Goal: Information Seeking & Learning: Learn about a topic

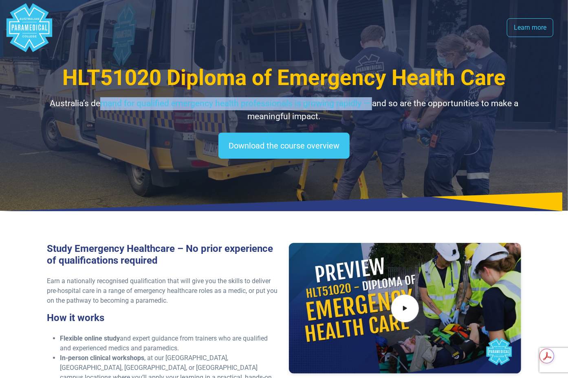
drag, startPoint x: 99, startPoint y: 101, endPoint x: 372, endPoint y: 110, distance: 273.5
click at [372, 110] on p "Australia’s demand for qualified emergency health professionals is growing rapi…" at bounding box center [284, 110] width 475 height 26
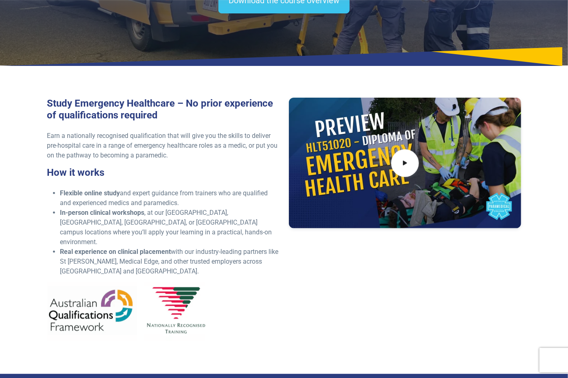
scroll to position [163, 0]
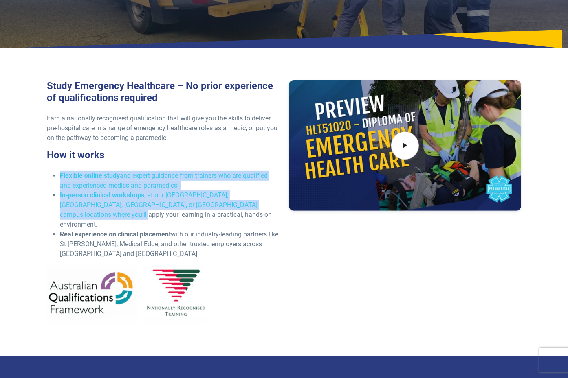
drag, startPoint x: 61, startPoint y: 178, endPoint x: 248, endPoint y: 210, distance: 190.1
click at [248, 210] on ul "Flexible online study and expert guidance from trainers who are qualified and e…" at bounding box center [163, 215] width 232 height 88
click at [138, 209] on li "In-person clinical workshops , at our [GEOGRAPHIC_DATA], [GEOGRAPHIC_DATA], [GE…" at bounding box center [169, 210] width 219 height 39
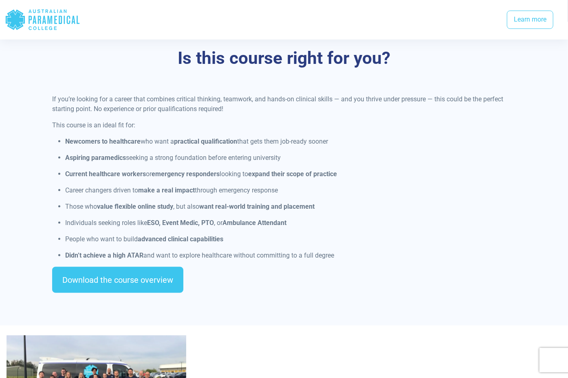
scroll to position [611, 0]
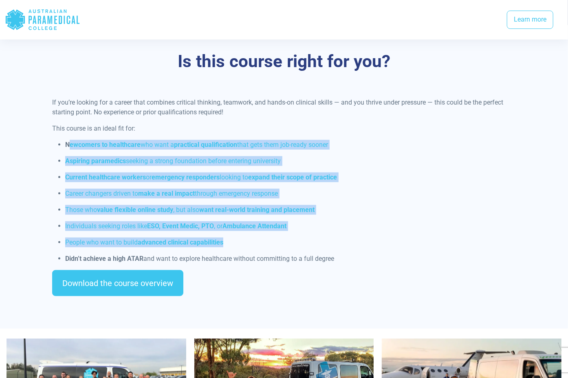
drag, startPoint x: 69, startPoint y: 134, endPoint x: 304, endPoint y: 233, distance: 255.0
click at [304, 233] on ul "Newcomers to healthcare who want a practical qualification that gets them job-r…" at bounding box center [284, 202] width 464 height 124
click at [113, 222] on p "Individuals seeking roles like ESO, Event Medic, PTO , or Ambulance Attendant" at bounding box center [290, 227] width 451 height 10
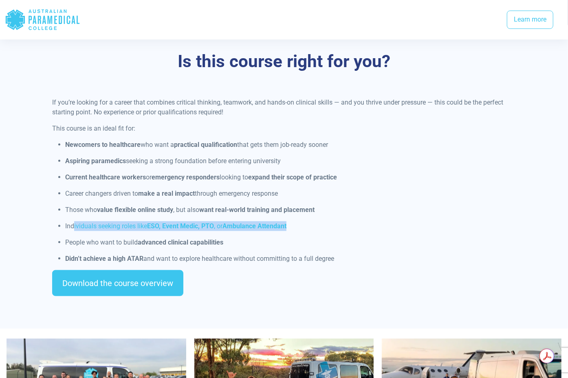
drag, startPoint x: 73, startPoint y: 219, endPoint x: 299, endPoint y: 220, distance: 226.1
click at [299, 222] on p "Individuals seeking roles like ESO, Event Medic, PTO , or Ambulance Attendant" at bounding box center [290, 227] width 451 height 10
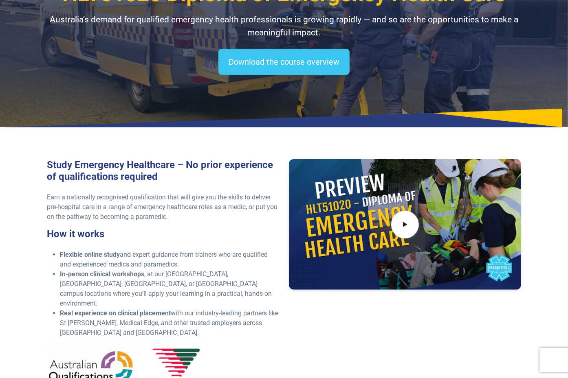
scroll to position [41, 0]
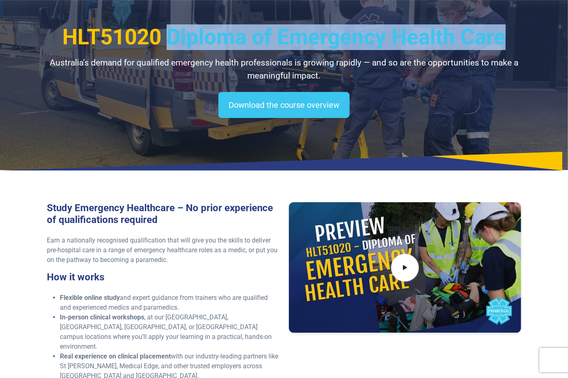
drag, startPoint x: 171, startPoint y: 41, endPoint x: 510, endPoint y: 47, distance: 339.4
click at [510, 47] on h1 "HLT51020 Diploma of Emergency Health Care" at bounding box center [284, 37] width 475 height 26
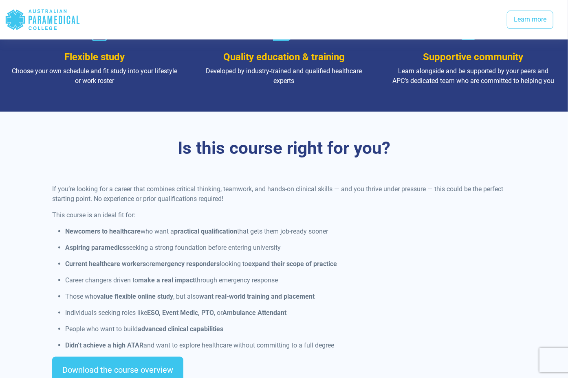
scroll to position [611, 0]
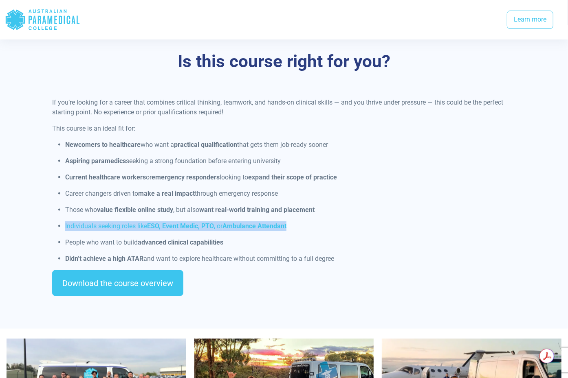
drag, startPoint x: 65, startPoint y: 218, endPoint x: 292, endPoint y: 213, distance: 226.6
click at [321, 222] on p "Individuals seeking roles like ESO, Event Medic, PTO , or Ambulance Attendant" at bounding box center [290, 227] width 451 height 10
drag, startPoint x: 88, startPoint y: 199, endPoint x: 356, endPoint y: 247, distance: 271.9
click at [355, 247] on ul "Newcomers to healthcare who want a practical qualification that gets them job-r…" at bounding box center [284, 202] width 464 height 124
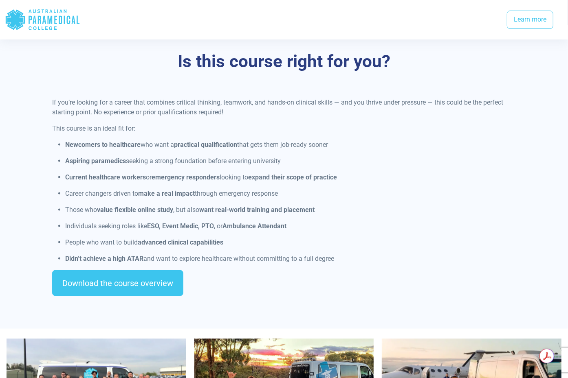
click at [123, 159] on ul "Newcomers to healthcare who want a practical qualification that gets them job-r…" at bounding box center [284, 202] width 464 height 124
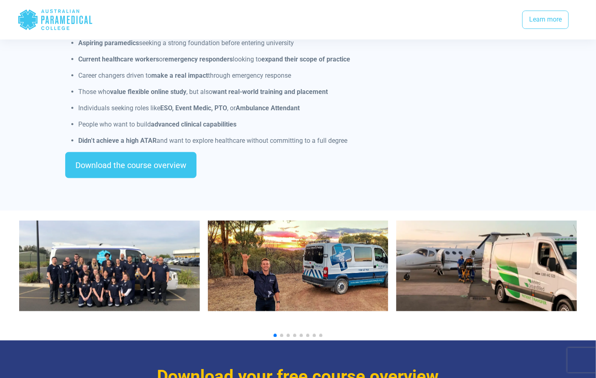
scroll to position [566, 0]
